Goal: Communication & Community: Answer question/provide support

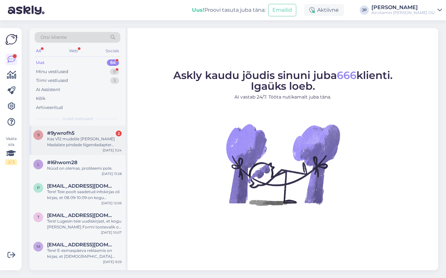
click at [59, 137] on div "Kas V12 mudelile [PERSON_NAME] Madalate pindade liigendadapter saadaval." at bounding box center [84, 142] width 74 height 12
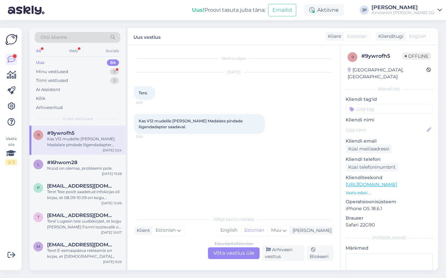
click at [223, 253] on div "Estonian to Estonian Võta vestlus üle" at bounding box center [234, 254] width 52 height 12
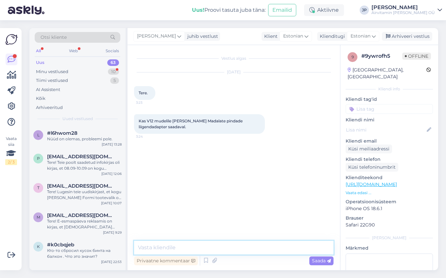
click at [165, 249] on textarea at bounding box center [233, 248] width 199 height 14
type textarea "Tere,"
type textarea "V12-le praegu kahjuks antud adapterit pakkuda ei ole!"
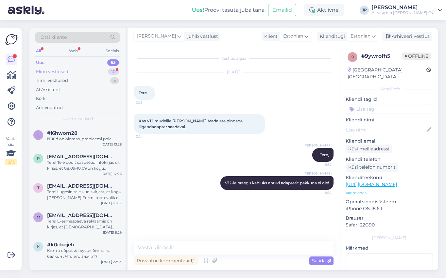
click at [57, 72] on div "Minu vestlused" at bounding box center [52, 72] width 32 height 7
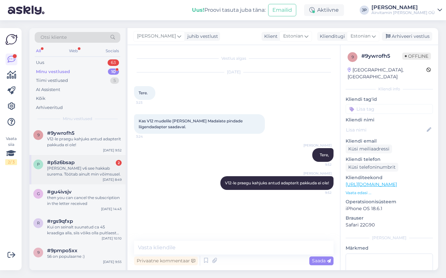
click at [73, 166] on div "[PERSON_NAME] v6 see hakkab surema. Töötab ainult min võimsusel." at bounding box center [84, 172] width 74 height 12
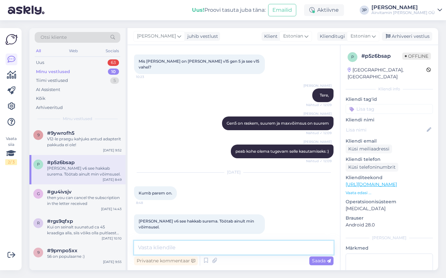
click at [153, 249] on textarea at bounding box center [233, 248] width 199 height 14
type textarea "T"
type textarea "V6 - l peaks aku ära vahetama -- siis töötab jälle (99.-)"
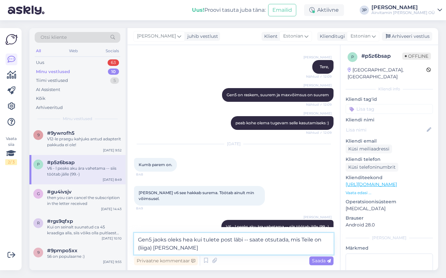
type textarea "Gen5 jaoks oleks hea kui tulete post läbi -- saate otsutada, mis Teile on (liig…"
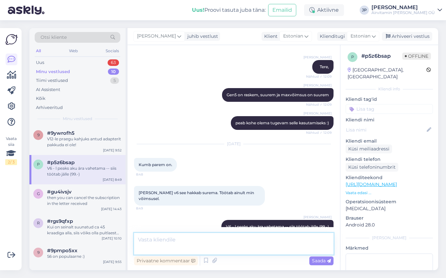
scroll to position [94, 0]
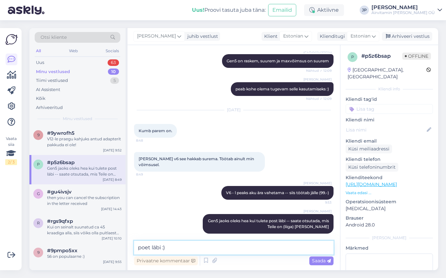
type textarea "poest läbi :)"
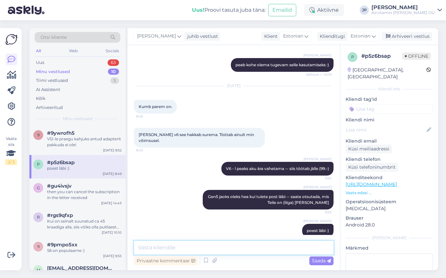
scroll to position [122, 0]
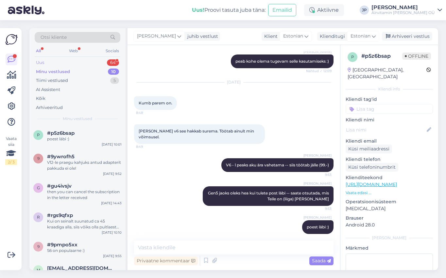
click at [44, 62] on div "Uus 64" at bounding box center [78, 62] width 86 height 9
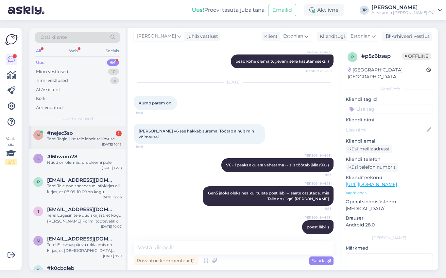
click at [71, 138] on div "Tere! Tegin just teie lehelt tellimuse" at bounding box center [84, 139] width 74 height 6
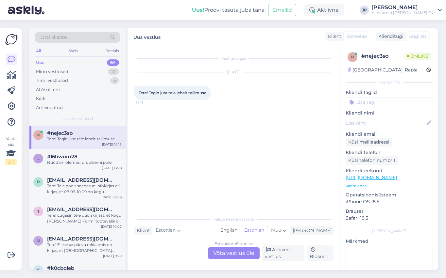
click at [212, 253] on div "Estonian to Estonian Võta vestlus üle" at bounding box center [234, 254] width 52 height 12
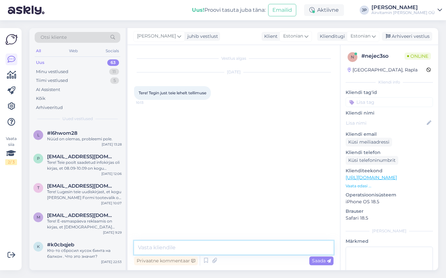
click at [182, 247] on textarea at bounding box center [233, 248] width 199 height 14
type textarea "Tere,"
type textarea "Tänud!"
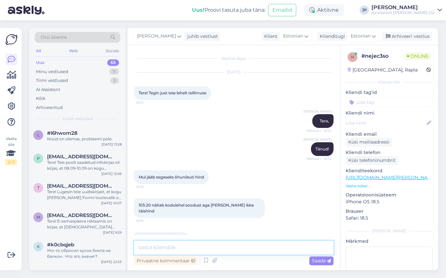
click at [179, 246] on textarea at bounding box center [233, 248] width 199 height 14
click at [166, 249] on textarea at bounding box center [233, 248] width 199 height 14
type textarea "kampaania sai eile läbi -- tegelikult enam ei näita soodustust"
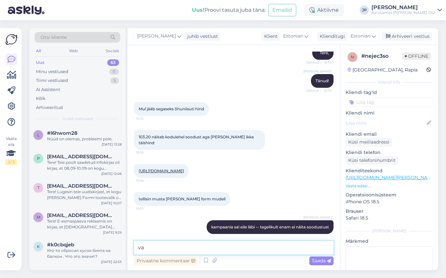
type textarea "v"
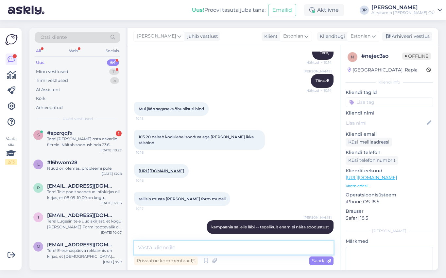
scroll to position [172, 0]
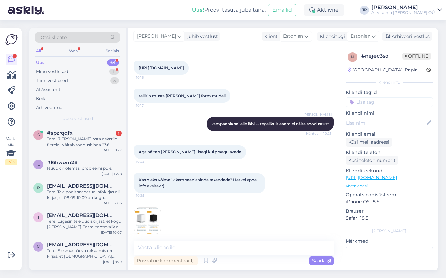
click at [143, 218] on img at bounding box center [147, 221] width 26 height 26
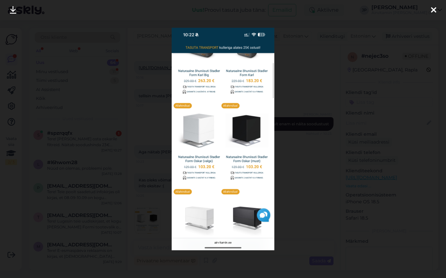
click at [430, 7] on div at bounding box center [433, 10] width 13 height 21
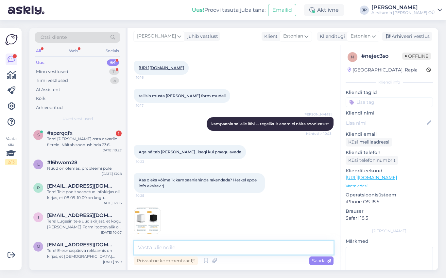
click at [157, 248] on textarea at bounding box center [233, 248] width 199 height 14
type textarea "see mingi brauseri ajaloo asi -- kui teist brauserit kasutada või ajalugu äravõ…"
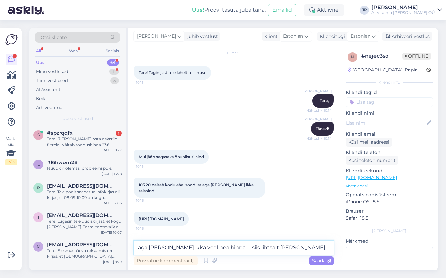
scroll to position [0, 0]
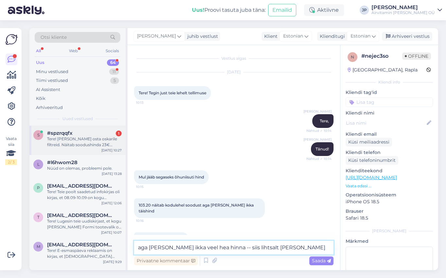
type textarea "aga [PERSON_NAME] ikka veel hea hinna -- siis lihtsalt [PERSON_NAME]"
click at [75, 139] on div "Tere! [PERSON_NAME] osta oskarile filtreid. Näitab soodushinda 23€ sentidega. K…" at bounding box center [84, 142] width 74 height 12
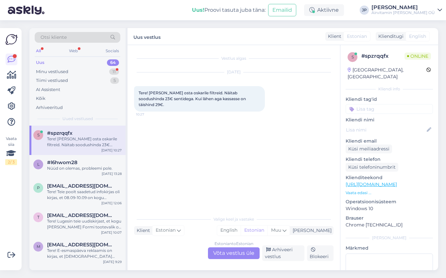
click at [218, 253] on div "Estonian to Estonian Võta vestlus üle" at bounding box center [234, 254] width 52 height 12
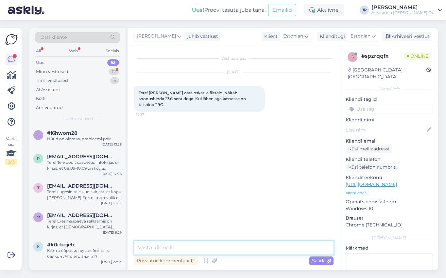
click at [159, 247] on textarea at bounding box center [233, 248] width 199 height 14
type textarea "Tere, see on mingi brauseri ajaloo küsimus -- muidu tänasest juba teine hind"
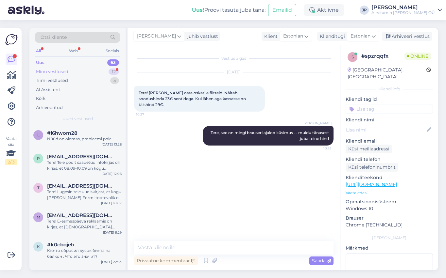
click at [58, 70] on div "Minu vestlused" at bounding box center [52, 72] width 32 height 7
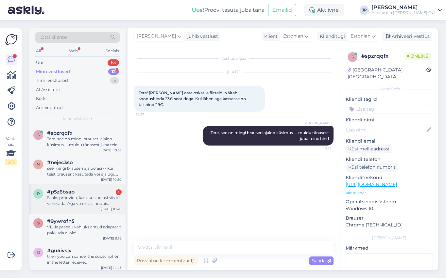
click at [60, 198] on div "Saaks proovida, kas akus on asi siis ok vahetada. Aga vo on asi hoopis [PERSON_…" at bounding box center [84, 201] width 74 height 12
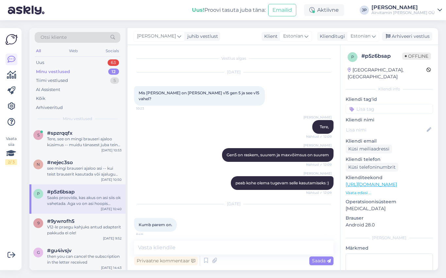
scroll to position [156, 0]
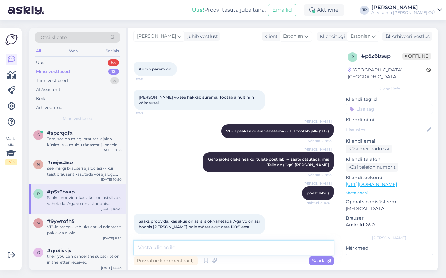
click at [151, 247] on textarea at bounding box center [233, 248] width 199 height 14
type textarea "ega seal muud ei ole -- ikka aku"
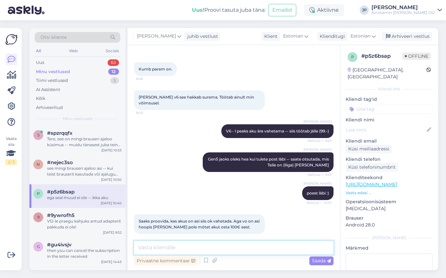
scroll to position [184, 0]
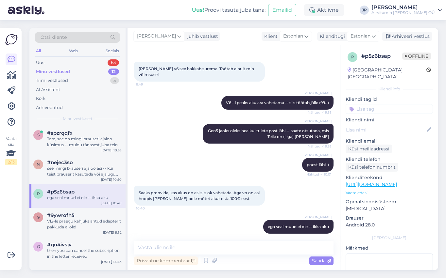
click at [47, 70] on div "Minu vestlused" at bounding box center [53, 72] width 34 height 7
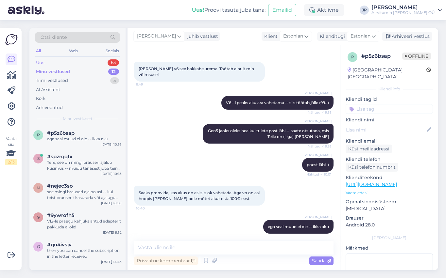
click at [49, 63] on div "Uus 63" at bounding box center [78, 62] width 86 height 9
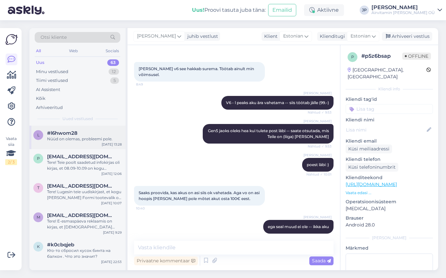
click at [66, 138] on div "Nüüd on olemas, probleemi pole." at bounding box center [84, 139] width 74 height 6
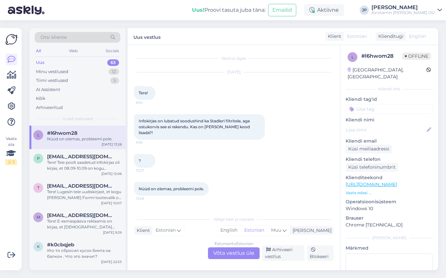
scroll to position [0, 0]
click at [57, 72] on div "Minu vestlused" at bounding box center [52, 72] width 32 height 7
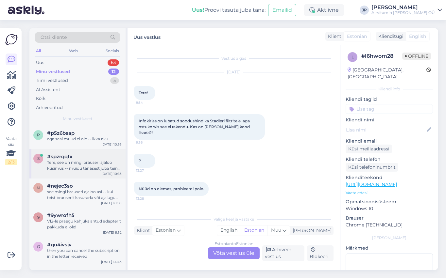
click at [67, 162] on div "Tere, see on mingi brauseri ajaloo küsimus -- muidu tänasest juba teine hind" at bounding box center [84, 166] width 74 height 12
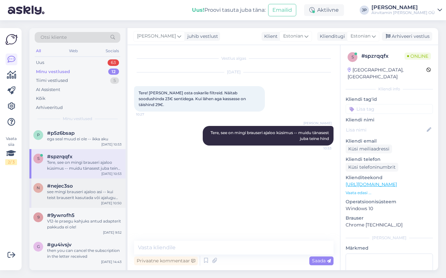
click at [67, 193] on div "see mingi brauseri ajaloo asi -- kui teist brauserit kasutada või ajalugu äravõ…" at bounding box center [84, 195] width 74 height 12
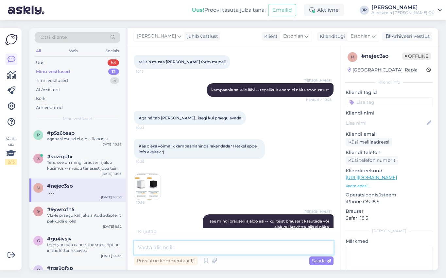
click at [146, 247] on textarea at bounding box center [233, 248] width 199 height 14
type textarea "oli teil juba tellimus tehtud?"
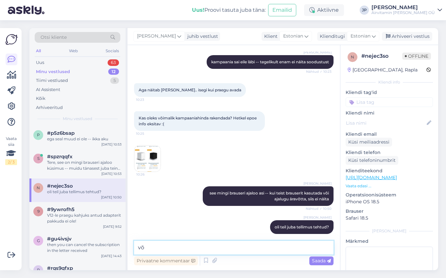
type textarea "v"
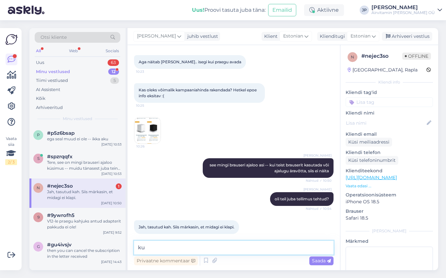
type textarea "k"
type textarea "oki -- [PERSON_NAME] hüvituse -- saatke oma a/a number ja nimi!"
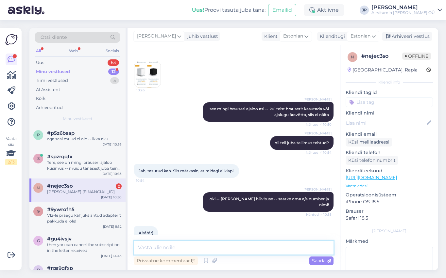
scroll to position [346, 0]
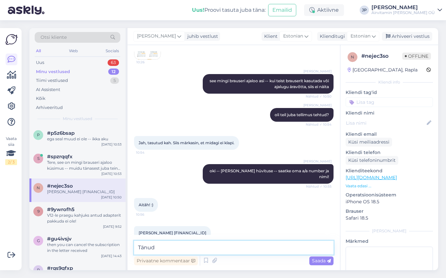
type textarea "Tänud!"
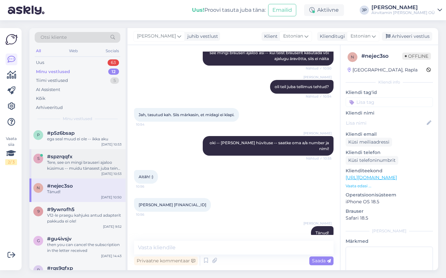
click at [67, 161] on div "Tere, see on mingi brauseri ajaloo küsimus -- muidu tänasest juba teine hind" at bounding box center [84, 166] width 74 height 12
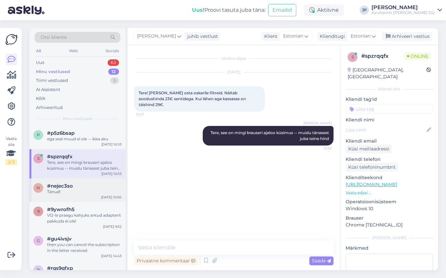
click at [71, 190] on div "Tänud!" at bounding box center [84, 192] width 74 height 6
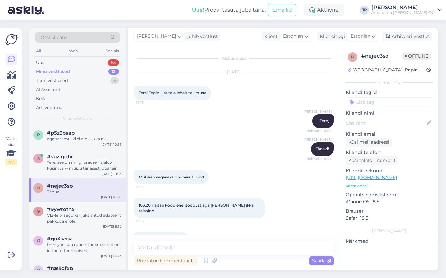
scroll to position [355, 0]
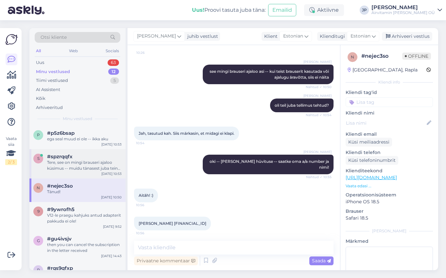
click at [57, 160] on div "Tere, see on mingi brauseri ajaloo küsimus -- muidu tänasest juba teine hind" at bounding box center [84, 166] width 74 height 12
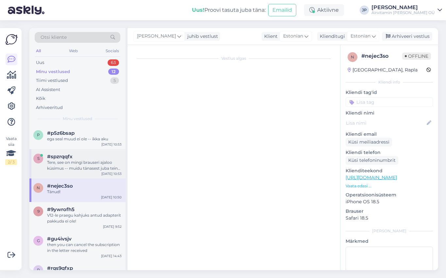
scroll to position [0, 0]
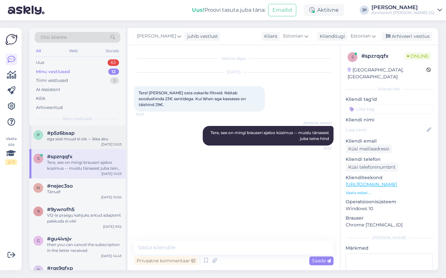
click at [66, 139] on div "ega seal muud ei ole -- ikka aku" at bounding box center [84, 139] width 74 height 6
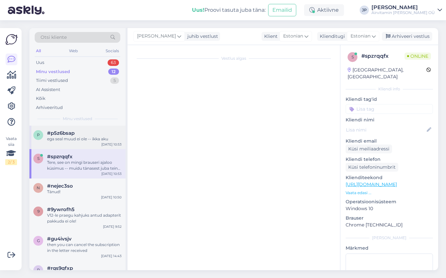
scroll to position [184, 0]
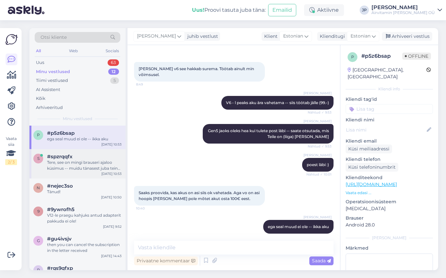
click at [68, 160] on div "Tere, see on mingi brauseri ajaloo küsimus -- muidu tänasest juba teine hind" at bounding box center [84, 166] width 74 height 12
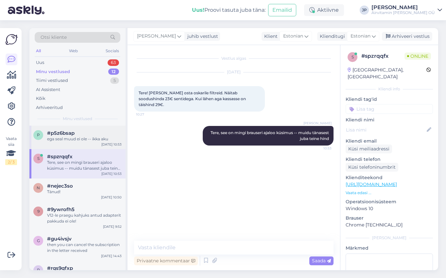
click at [65, 141] on div "ega seal muud ei ole -- ikka aku" at bounding box center [84, 139] width 74 height 6
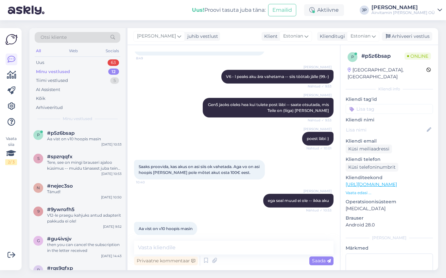
scroll to position [212, 0]
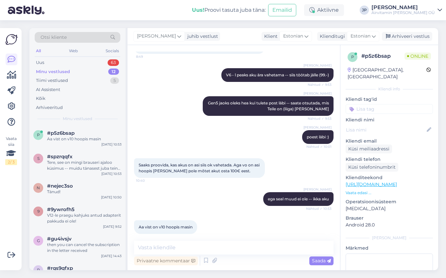
click at [60, 73] on div "Minu vestlused" at bounding box center [53, 72] width 34 height 7
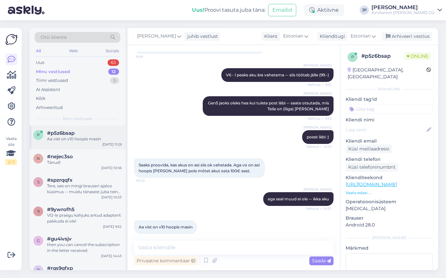
click at [72, 136] on div "Aa vist on v10 hoopis masin" at bounding box center [84, 139] width 74 height 6
click at [154, 246] on textarea at bounding box center [233, 248] width 199 height 14
type textarea "nojah, [PERSON_NAME] akud"
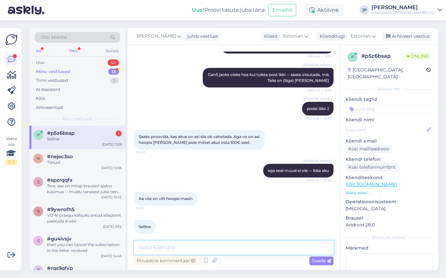
scroll to position [268, 0]
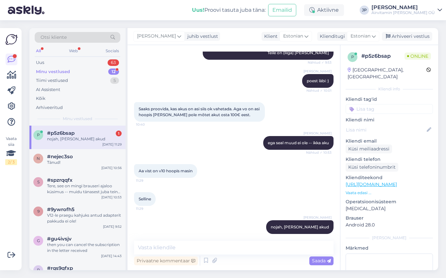
click at [69, 138] on div "nojah, [PERSON_NAME] akud" at bounding box center [84, 139] width 74 height 6
click at [177, 248] on textarea at bounding box center [233, 248] width 199 height 14
type textarea "saatke aku alt kleebsust pilt"
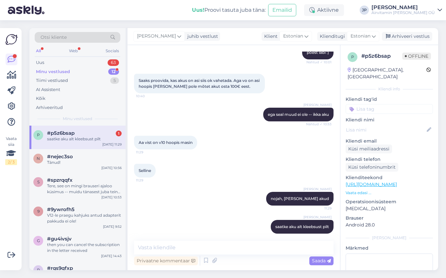
click at [79, 132] on div "#p5z6bsap 1" at bounding box center [84, 133] width 74 height 6
click at [57, 70] on div "Minu vestlused" at bounding box center [53, 72] width 34 height 7
click at [68, 138] on div "saatke aku alt kleebsust pilt" at bounding box center [84, 139] width 74 height 6
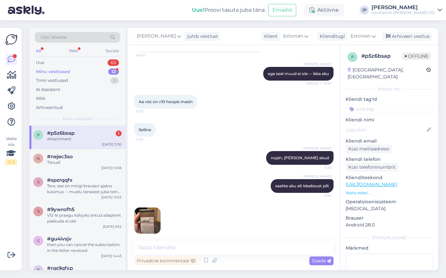
click at [152, 218] on img at bounding box center [147, 221] width 26 height 26
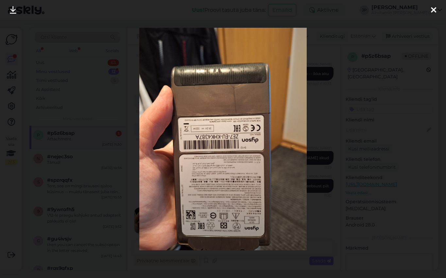
click at [431, 8] on icon at bounding box center [433, 10] width 5 height 8
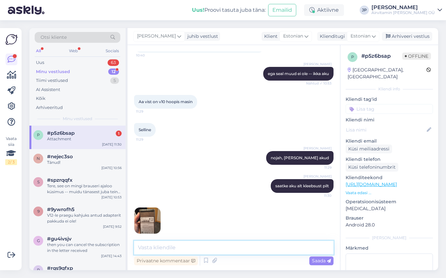
click at [168, 249] on textarea at bounding box center [233, 248] width 199 height 14
type textarea "see on V10 jah"
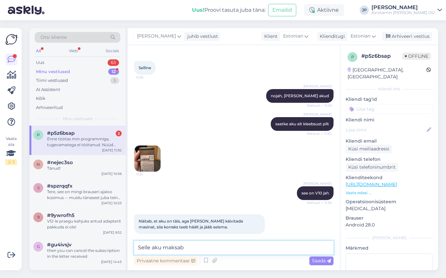
scroll to position [434, 0]
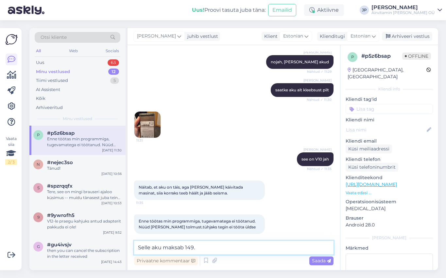
type textarea "Selle aku maksab 149.-"
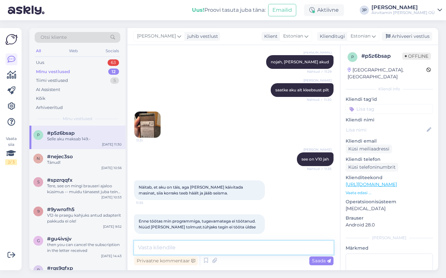
scroll to position [462, 0]
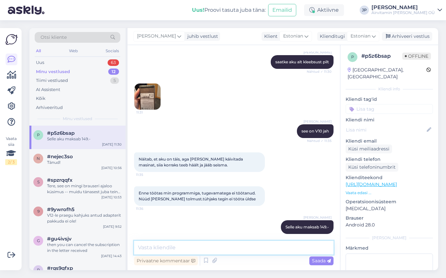
paste textarea "[URL][DOMAIN_NAME]"
type textarea "[URL][DOMAIN_NAME]"
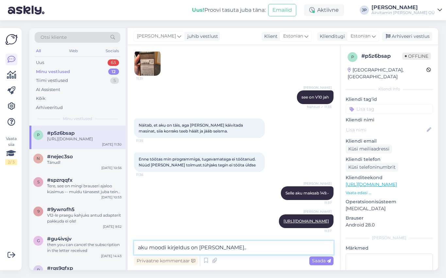
type textarea "aku moodi kirjeldus on [PERSON_NAME]..."
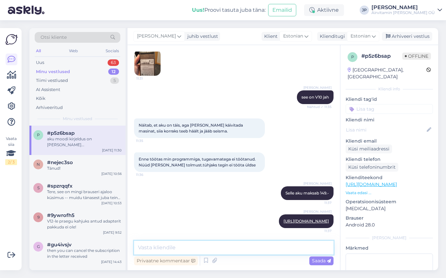
scroll to position [524, 0]
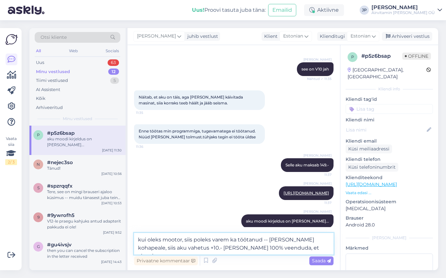
type textarea "kui oleks mootor, siis poleks varem ka töötanud -- [PERSON_NAME] kohapeale, sii…"
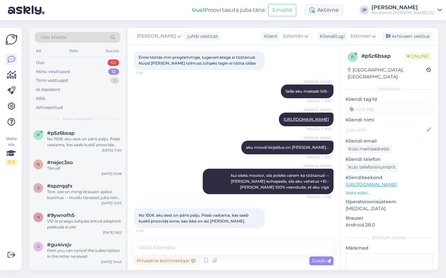
scroll to position [626, 0]
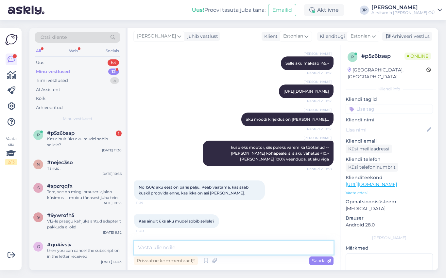
click at [147, 249] on textarea at bounding box center [233, 248] width 199 height 14
type textarea "jep"
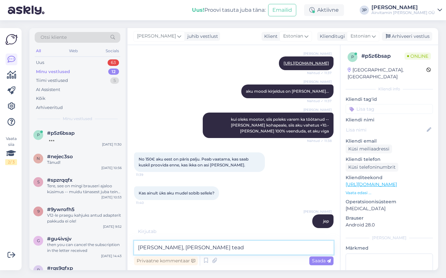
type textarea "tooge meile, saame teada"
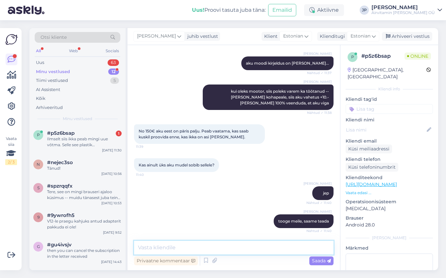
scroll to position [716, 0]
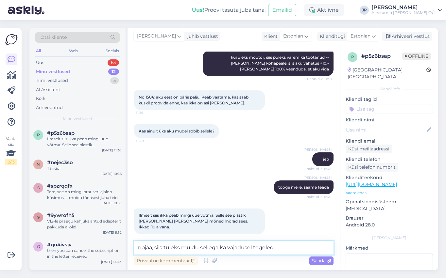
type textarea "nojaa, siis tuleks muidu sellega ka vajadusel tegeleda"
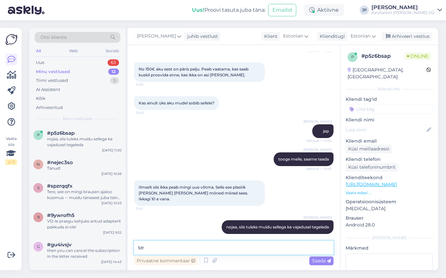
type textarea "s"
type textarea "käepide [PERSON_NAME] vahetus läheks ca 100 juurde"
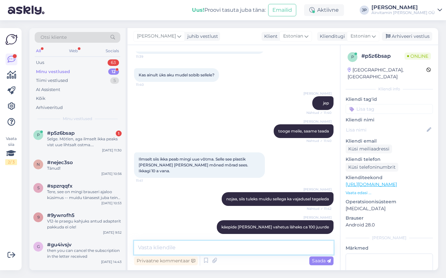
scroll to position [806, 0]
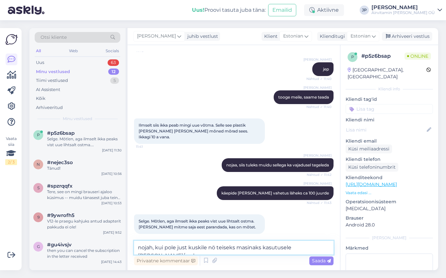
type textarea "nojah, kui pole just kuskile nö teiseks masinaks kasutusele [PERSON_NAME]/anda"
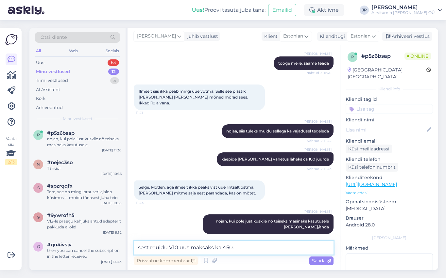
type textarea "sest muidu V10 uus maksaks ka 450.-"
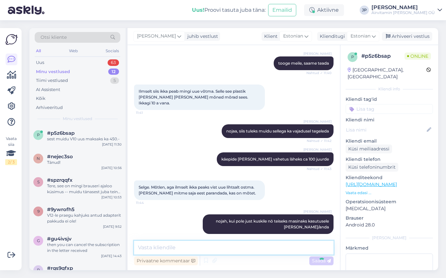
scroll to position [868, 0]
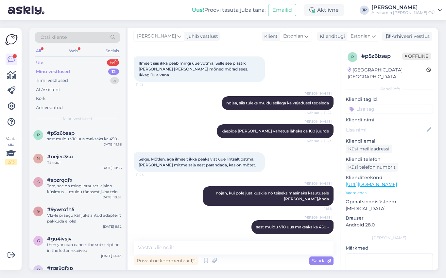
click at [57, 63] on div "Uus 64" at bounding box center [78, 62] width 86 height 9
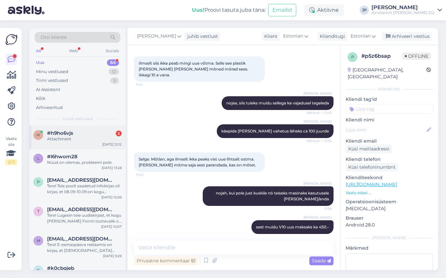
click at [67, 137] on div "Attachment" at bounding box center [84, 139] width 74 height 6
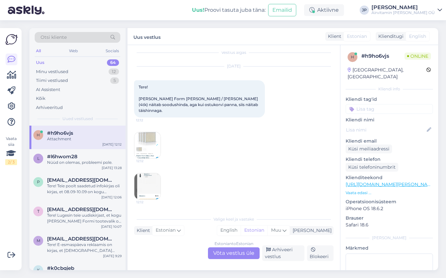
click at [229, 254] on div "Estonian to Estonian Võta vestlus üle" at bounding box center [234, 254] width 52 height 12
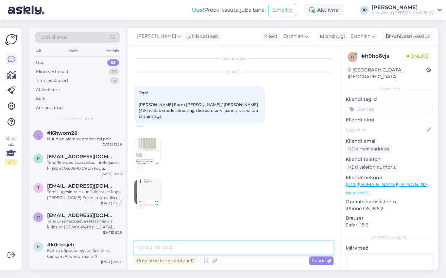
click at [171, 252] on textarea at bounding box center [233, 248] width 199 height 14
type textarea "Tere,"
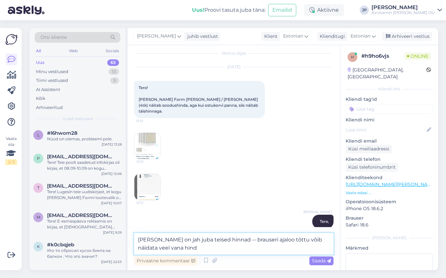
type textarea "[PERSON_NAME] on jah juba teised hinnad -- brauseri ajaloo töttu võib näidata v…"
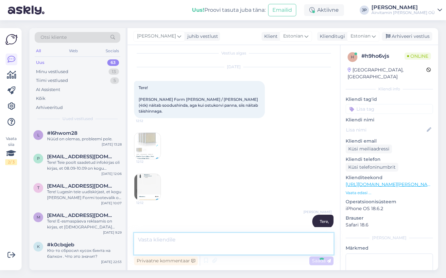
scroll to position [39, 0]
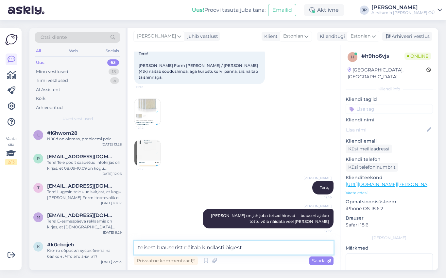
type textarea "teisest brauserist näitab kindlasti õigesti"
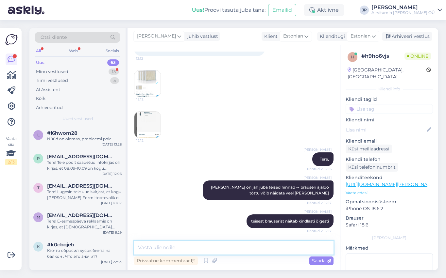
scroll to position [142, 0]
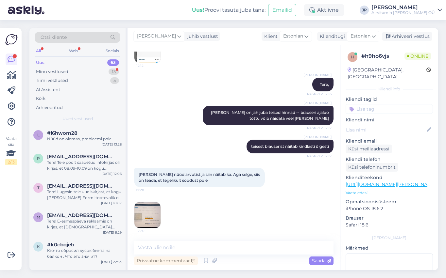
click at [149, 214] on img at bounding box center [147, 215] width 26 height 26
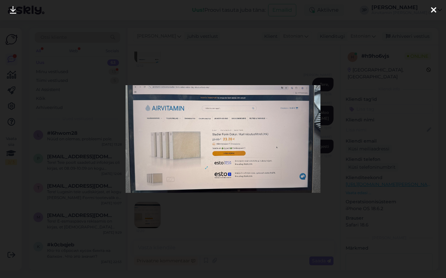
click at [434, 9] on icon at bounding box center [433, 10] width 5 height 8
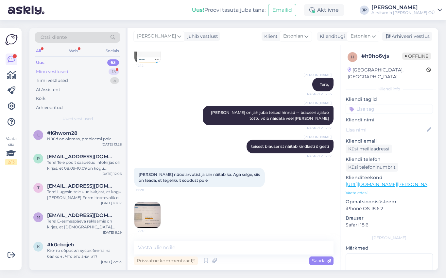
click at [50, 73] on div "Minu vestlused" at bounding box center [52, 72] width 32 height 7
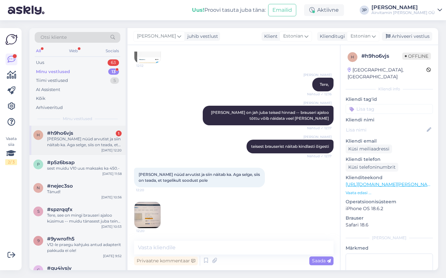
click at [73, 137] on div "[PERSON_NAME] nüüd arvutist ja siin näitab ka. Aga selge, siis on teada, et teg…" at bounding box center [84, 142] width 74 height 12
click at [144, 247] on textarea at bounding box center [233, 248] width 199 height 14
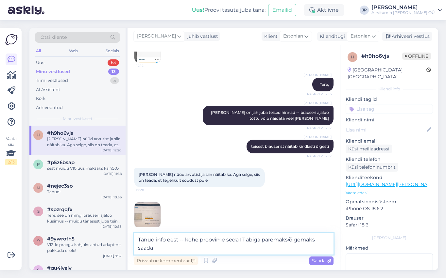
drag, startPoint x: 244, startPoint y: 240, endPoint x: 248, endPoint y: 240, distance: 3.6
click at [245, 240] on textarea "Tänud info eest -- kohe proovime seda IT abiga paremaks/õigemaks saada" at bounding box center [233, 244] width 199 height 22
click at [238, 240] on textarea "Tänud info eest -- kohe proovime seda IT abiga paremaks/õigemaks saada" at bounding box center [233, 244] width 199 height 22
click at [159, 249] on textarea "Tänud info eest -- kohe proovime seda pilti IT abiga paremaks/õigemaks saada" at bounding box center [233, 244] width 199 height 22
type textarea "Tänud info eest -- kohe proovime seda pilti IT abiga paremaks/õigemaks saada!"
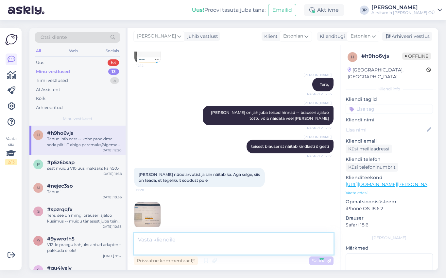
scroll to position [176, 0]
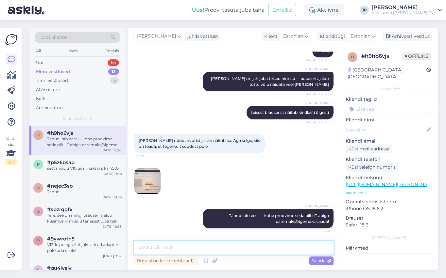
click at [156, 249] on textarea at bounding box center [233, 248] width 199 height 14
type textarea "saame hetkel pakkuda koodi SF20, mis teeb hinna veel soodsaks!"
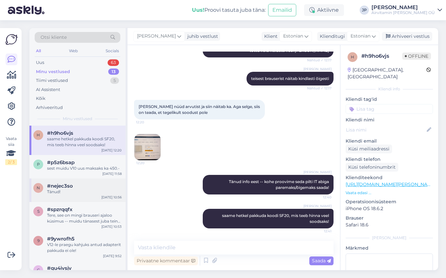
click at [74, 190] on div "Tänud!" at bounding box center [84, 192] width 74 height 6
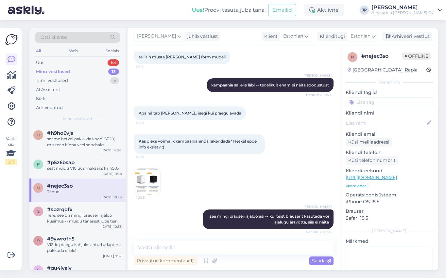
scroll to position [374, 0]
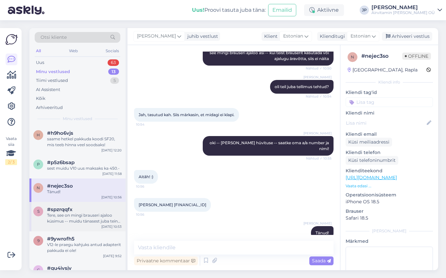
click at [57, 216] on div "Tere, see on mingi brauseri ajaloo küsimus -- muidu tänasest juba teine hind" at bounding box center [84, 219] width 74 height 12
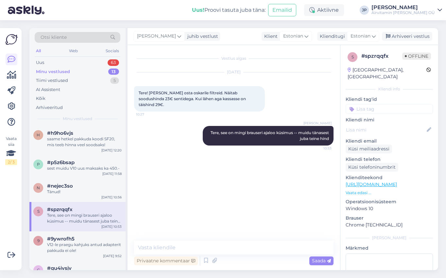
scroll to position [0, 0]
click at [68, 144] on div "saame hetkel pakkuda koodi SF20, mis teeb hinna veel soodsaks!" at bounding box center [84, 142] width 74 height 12
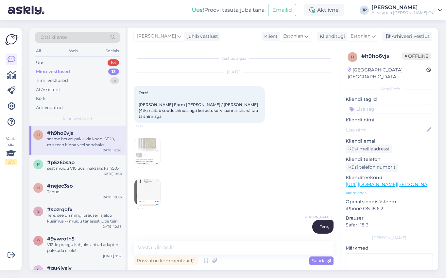
scroll to position [210, 0]
